Goal: Task Accomplishment & Management: Use online tool/utility

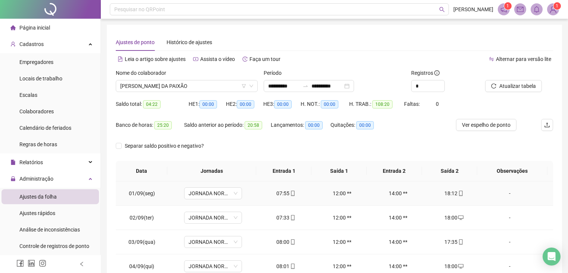
scroll to position [109, 0]
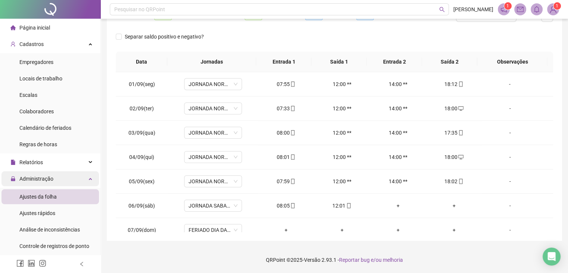
click at [64, 181] on div "Administração" at bounding box center [49, 178] width 97 height 15
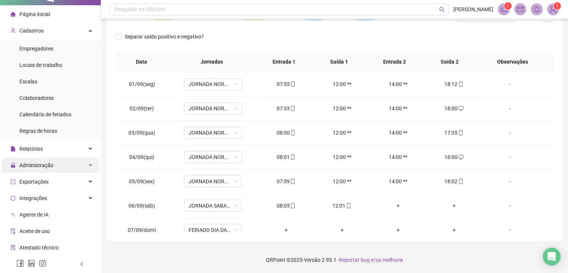
scroll to position [37, 0]
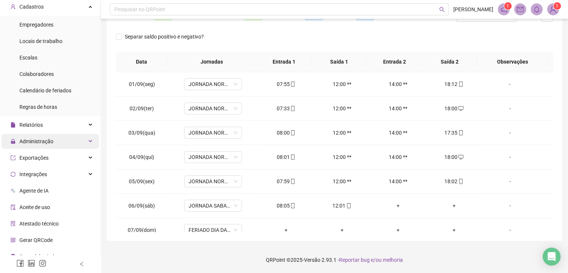
click at [66, 142] on div "Administração" at bounding box center [49, 141] width 97 height 15
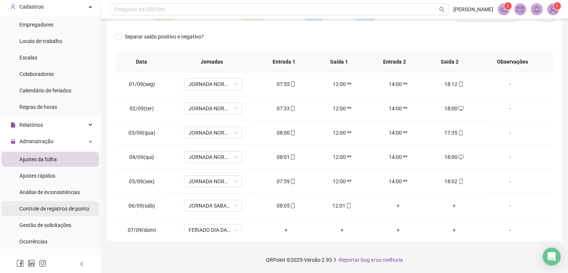
scroll to position [112, 0]
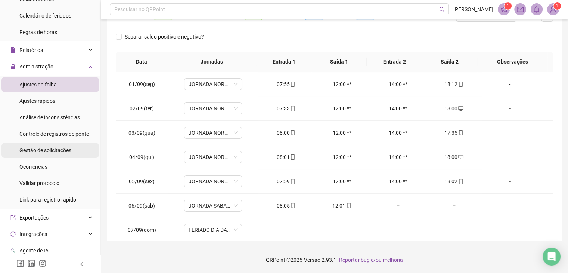
click at [67, 151] on span "Gestão de solicitações" at bounding box center [45, 150] width 52 height 6
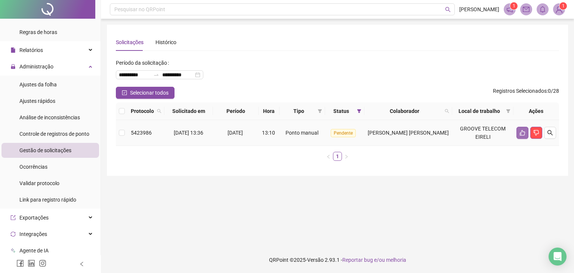
click at [524, 132] on icon "like" at bounding box center [522, 133] width 5 height 6
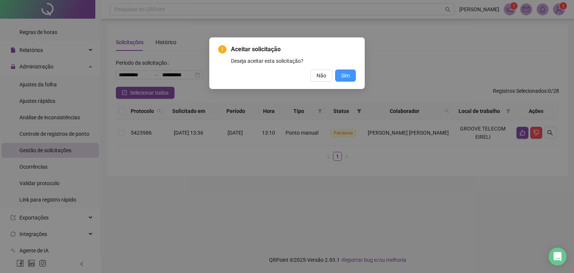
click at [345, 72] on span "Sim" at bounding box center [345, 75] width 9 height 8
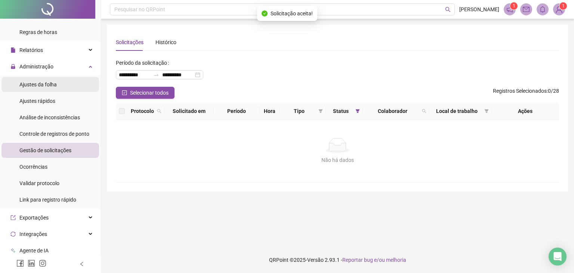
click at [44, 84] on span "Ajustes da folha" at bounding box center [37, 84] width 37 height 6
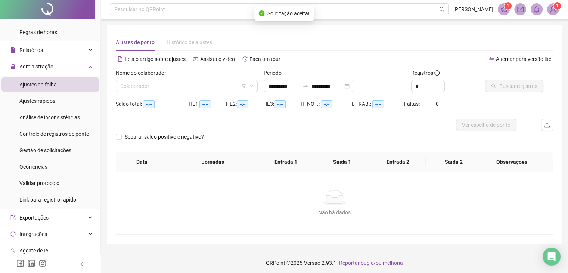
type input "**********"
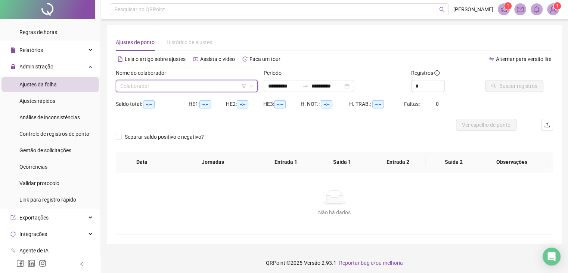
click at [189, 90] on input "search" at bounding box center [183, 85] width 126 height 11
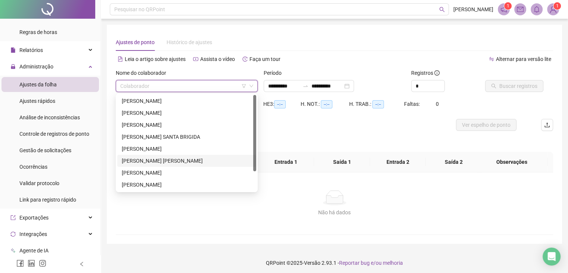
click at [170, 162] on div "[PERSON_NAME] [PERSON_NAME]" at bounding box center [187, 160] width 130 height 8
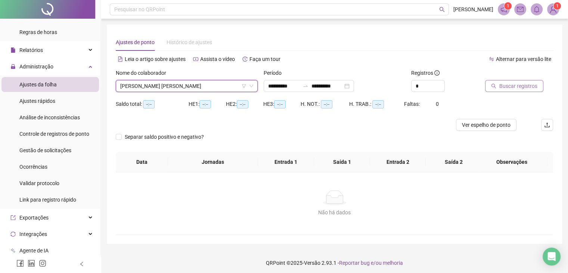
click at [492, 84] on icon "search" at bounding box center [493, 85] width 5 height 5
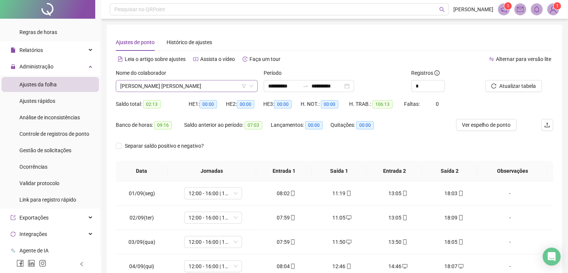
click at [182, 84] on span "[PERSON_NAME] [PERSON_NAME]" at bounding box center [186, 85] width 133 height 11
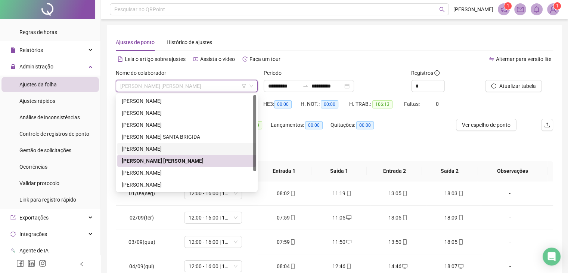
click at [155, 151] on div "[PERSON_NAME]" at bounding box center [187, 149] width 130 height 8
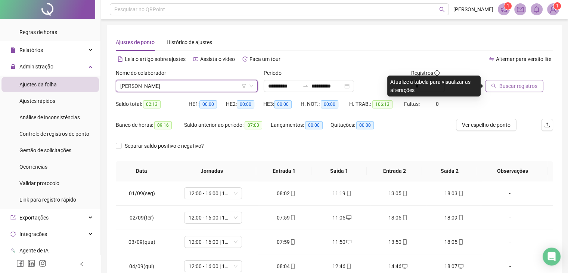
click at [506, 89] on span "Buscar registros" at bounding box center [518, 86] width 38 height 8
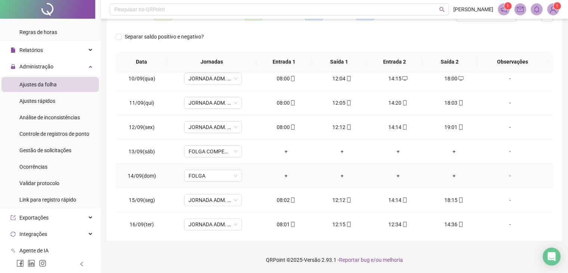
scroll to position [227, 0]
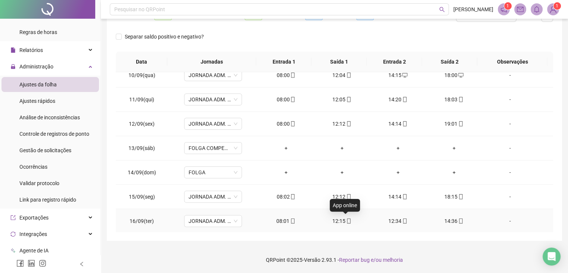
click at [347, 222] on icon "mobile" at bounding box center [348, 220] width 3 height 5
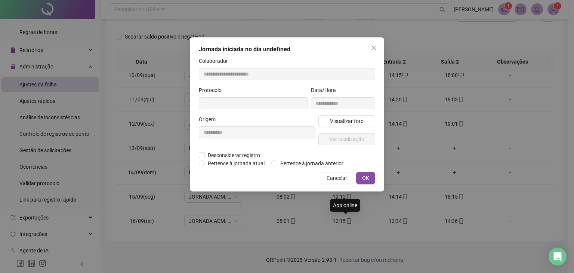
type input "**********"
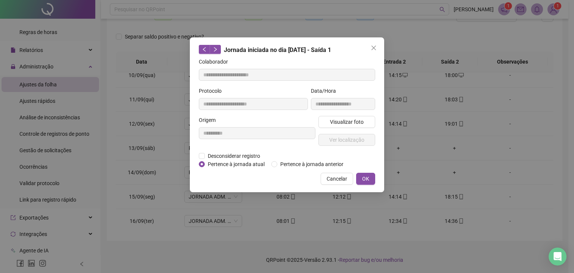
click at [335, 225] on div "**********" at bounding box center [287, 136] width 574 height 273
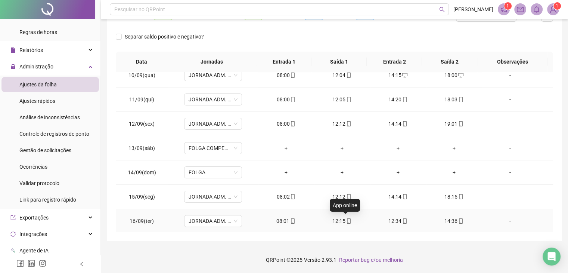
click at [346, 220] on icon "mobile" at bounding box center [348, 220] width 5 height 5
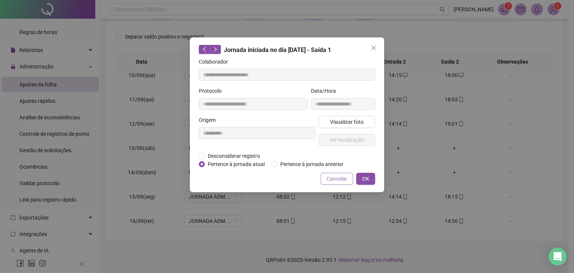
click at [339, 178] on span "Cancelar" at bounding box center [336, 178] width 21 height 8
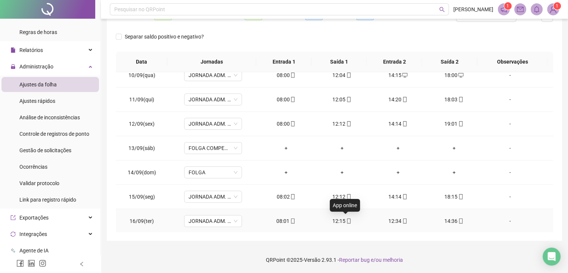
click at [346, 218] on icon "mobile" at bounding box center [348, 220] width 5 height 5
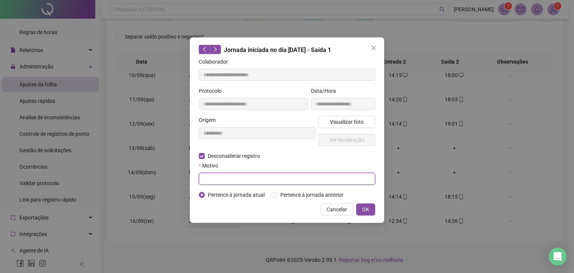
click at [326, 182] on input "text" at bounding box center [287, 179] width 176 height 12
type input "*"
type input "**********"
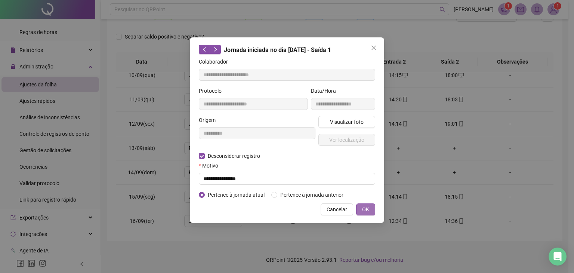
click at [365, 211] on span "OK" at bounding box center [365, 209] width 7 height 8
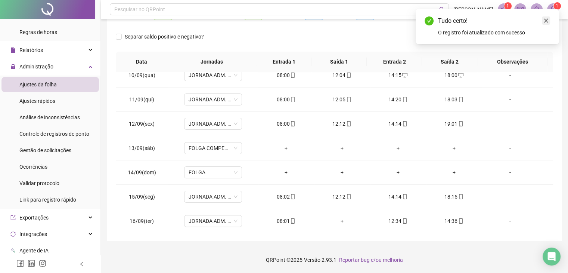
click at [548, 19] on icon "close" at bounding box center [545, 20] width 5 height 5
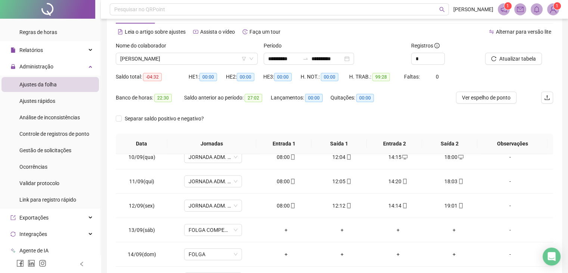
scroll to position [0, 0]
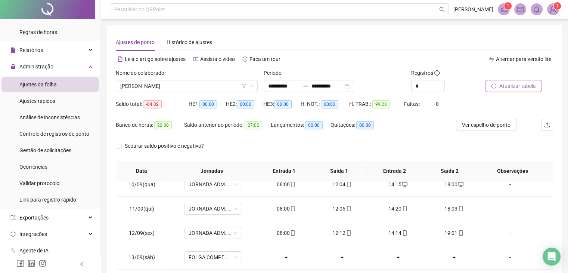
click at [508, 87] on span "Atualizar tabela" at bounding box center [517, 86] width 37 height 8
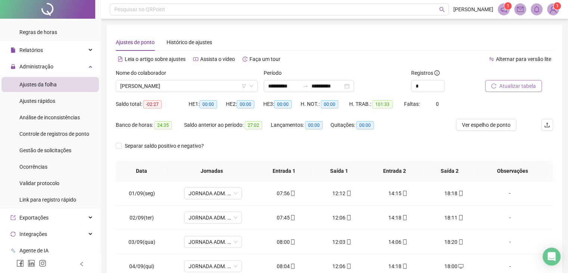
click at [517, 84] on span "Atualizar tabela" at bounding box center [517, 86] width 37 height 8
